Goal: Task Accomplishment & Management: Complete application form

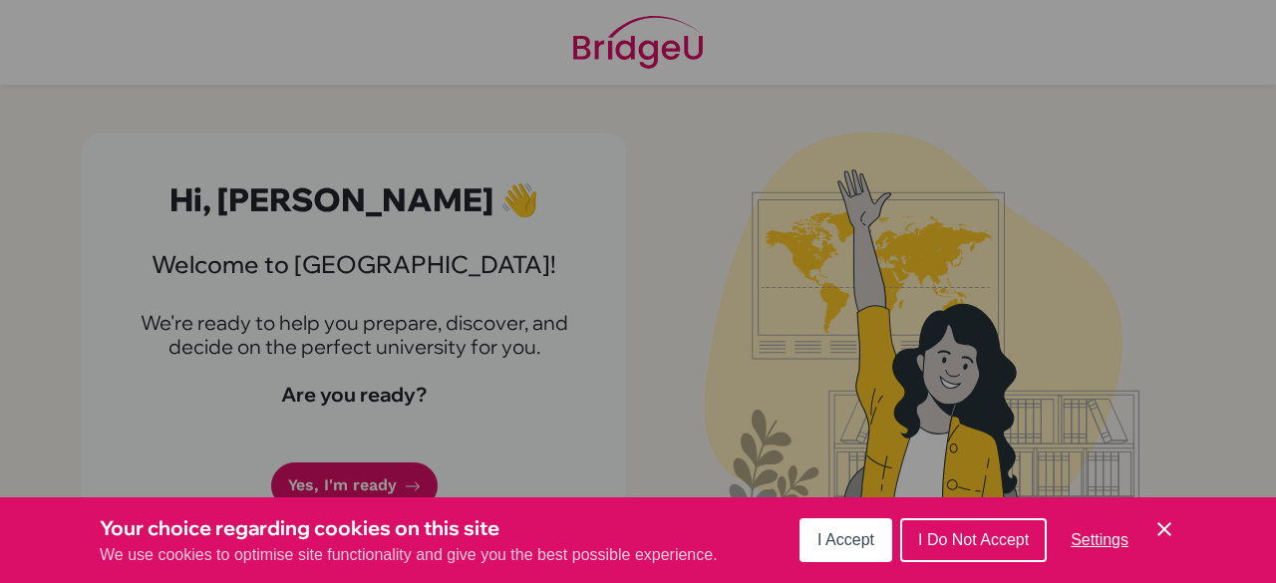
click at [933, 541] on span "I Do Not Accept" at bounding box center [973, 539] width 111 height 17
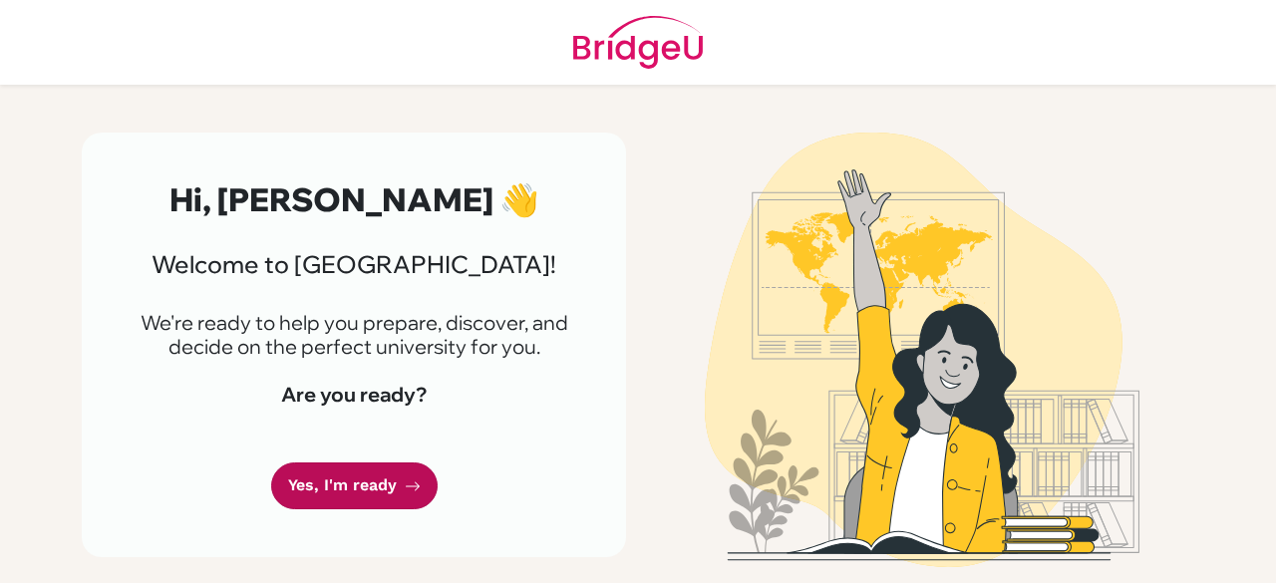
click at [372, 495] on link "Yes, I'm ready" at bounding box center [354, 485] width 166 height 47
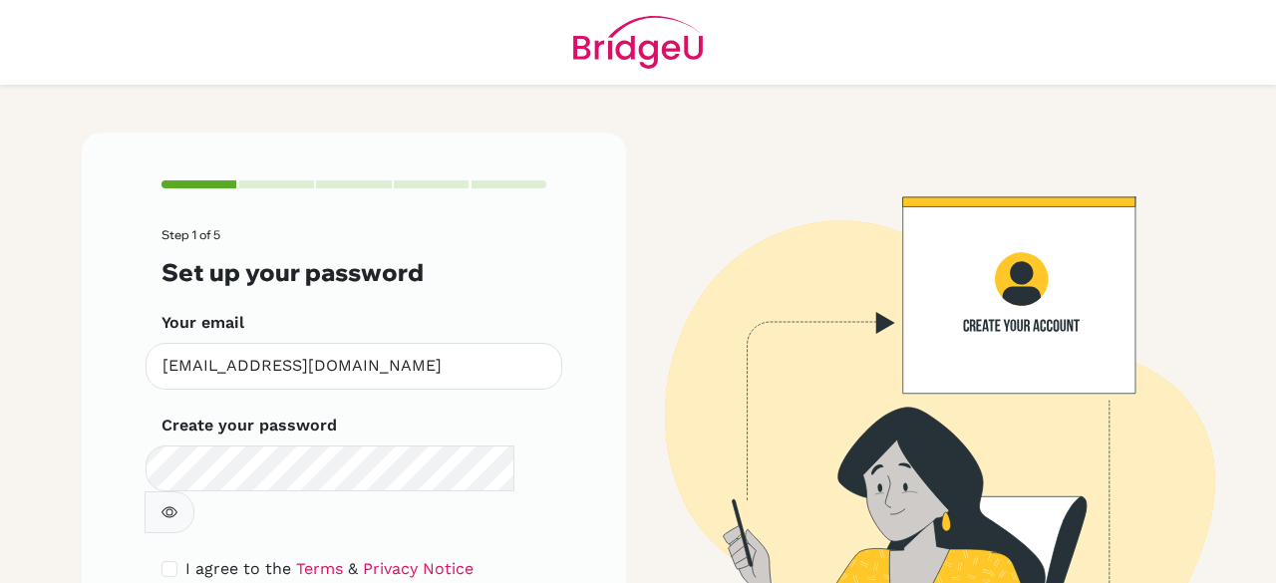
click at [403, 505] on form "Step 1 of 5 Set up your password Your email [EMAIL_ADDRESS][DOMAIN_NAME] Invali…" at bounding box center [353, 452] width 385 height 448
click at [194, 491] on button "button" at bounding box center [170, 512] width 50 height 42
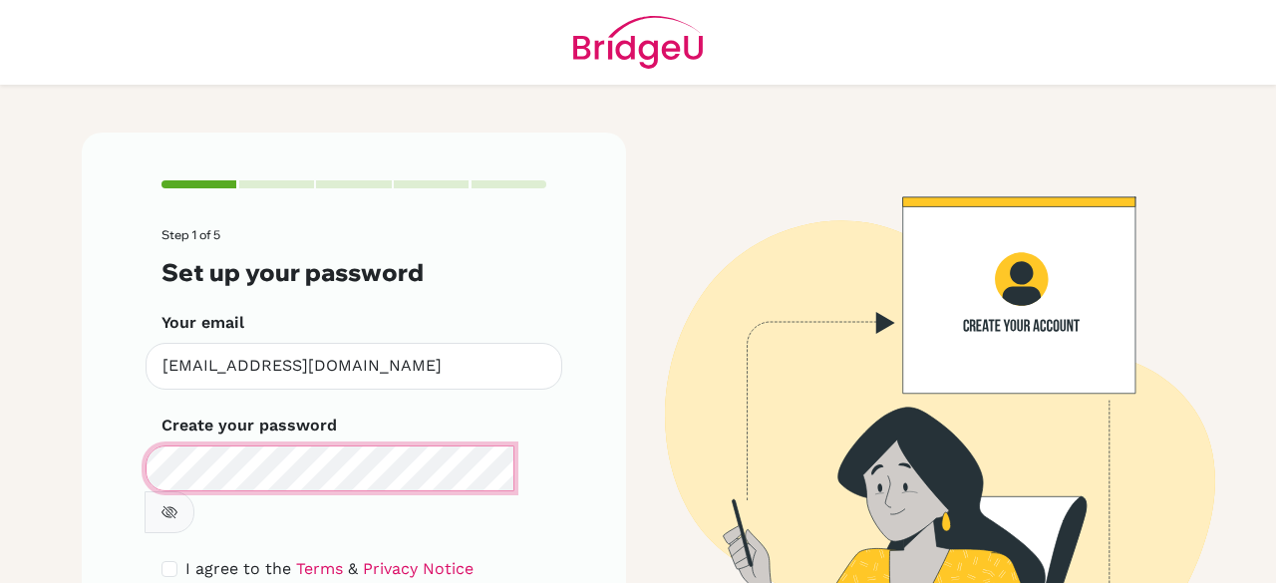
scroll to position [113, 0]
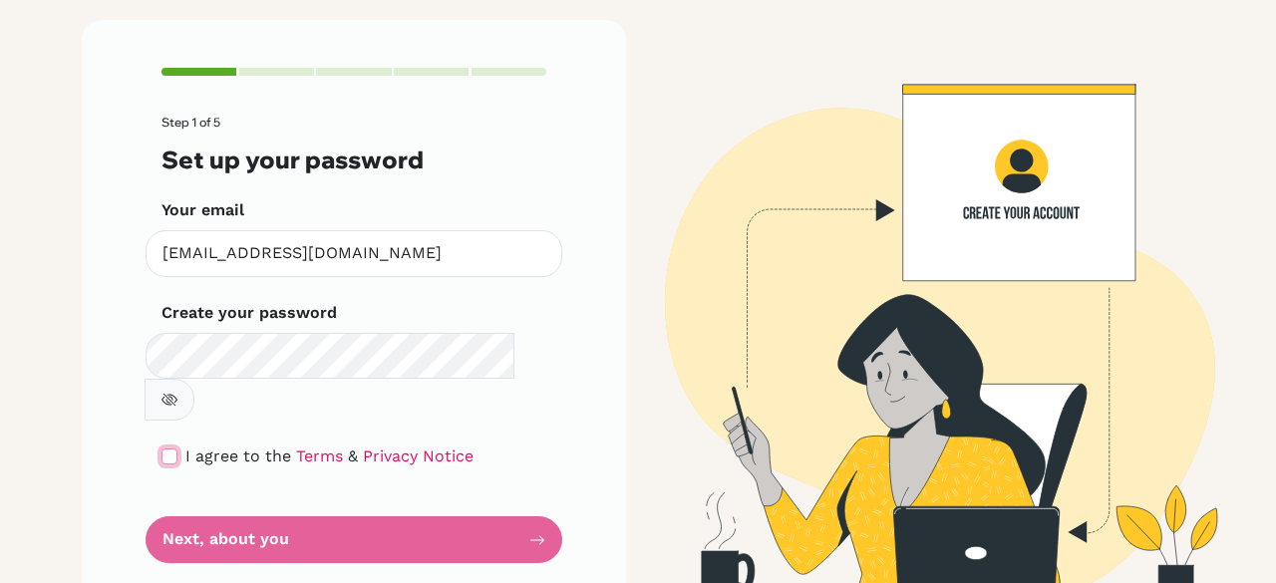
click at [163, 448] on input "checkbox" at bounding box center [169, 456] width 16 height 16
checkbox input "true"
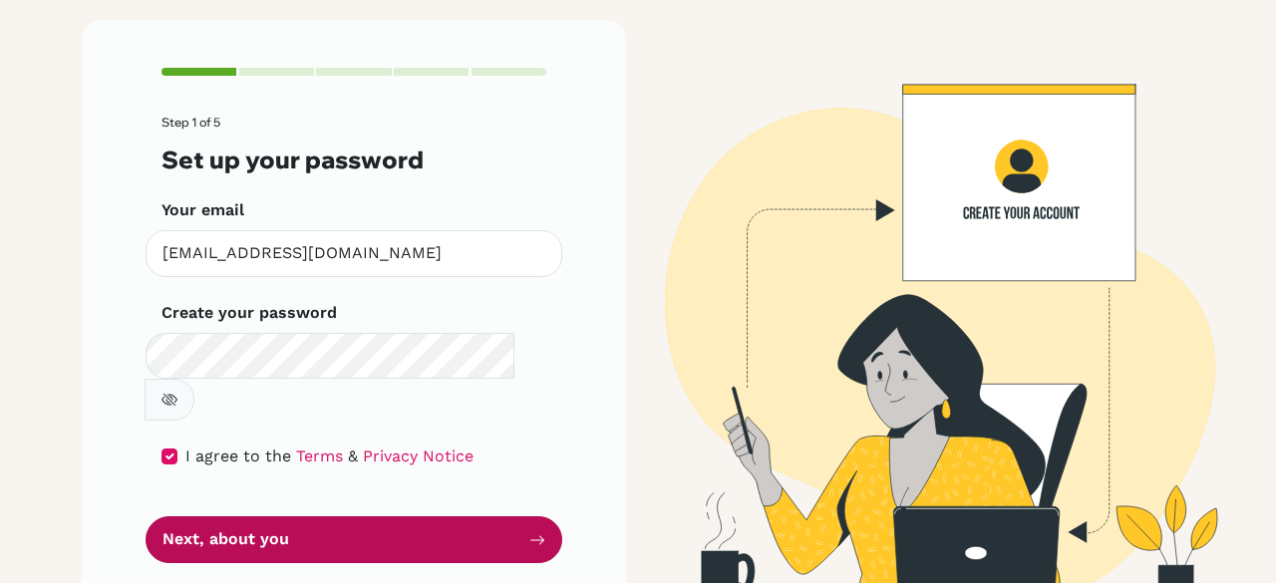
click at [245, 516] on button "Next, about you" at bounding box center [354, 539] width 417 height 47
